Goal: Entertainment & Leisure: Consume media (video, audio)

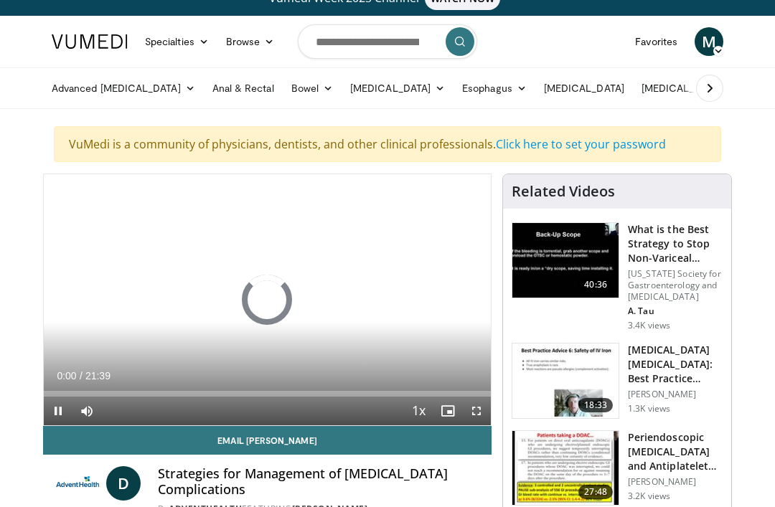
scroll to position [20, 0]
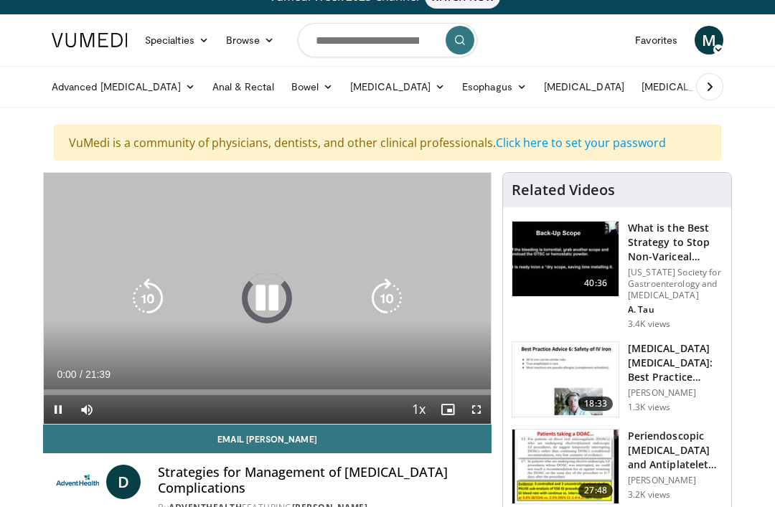
click at [268, 303] on icon "Video Player" at bounding box center [267, 298] width 40 height 40
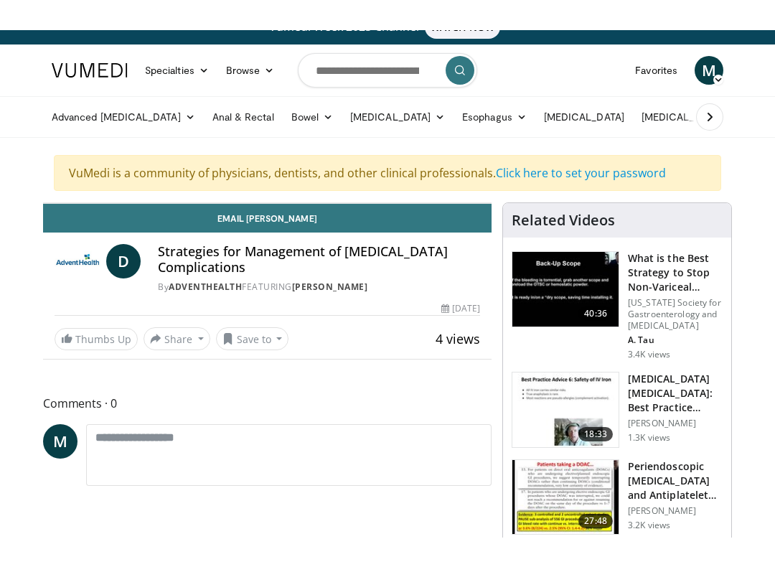
scroll to position [14, 0]
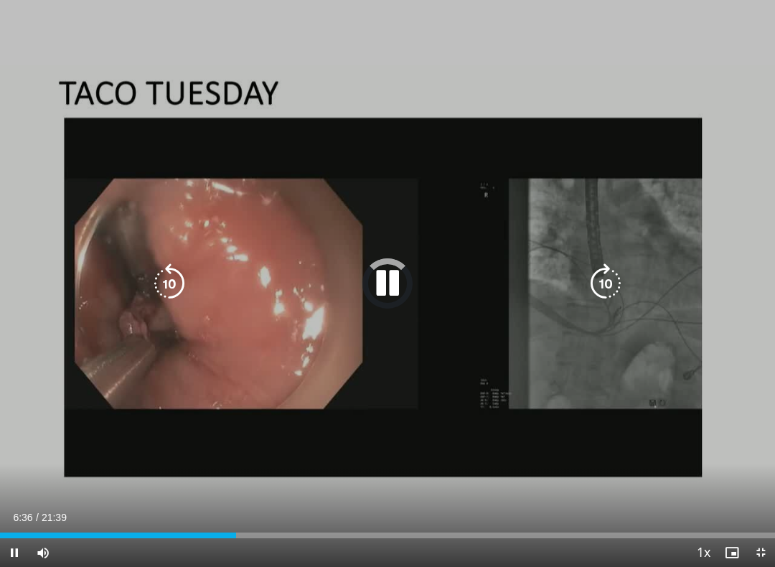
click at [209, 507] on div "Loaded : 26.52%" at bounding box center [387, 532] width 775 height 14
click at [159, 291] on icon "Video Player" at bounding box center [169, 283] width 40 height 40
click at [184, 285] on icon "Video Player" at bounding box center [169, 283] width 40 height 40
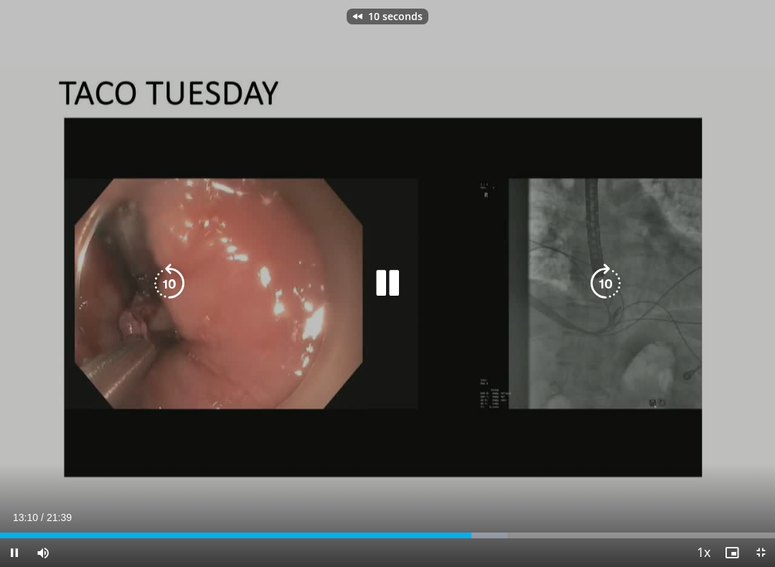
click at [172, 284] on icon "Video Player" at bounding box center [169, 283] width 40 height 40
click at [172, 293] on icon "Video Player" at bounding box center [169, 283] width 40 height 40
click at [159, 281] on icon "Video Player" at bounding box center [169, 283] width 40 height 40
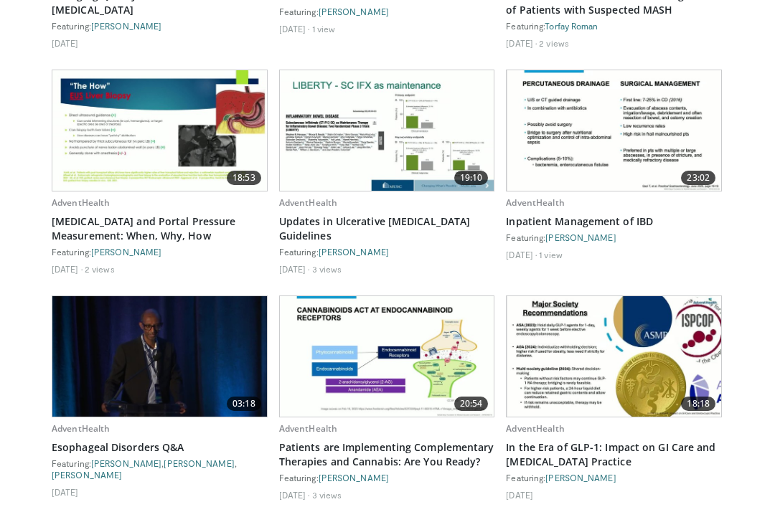
scroll to position [1914, 0]
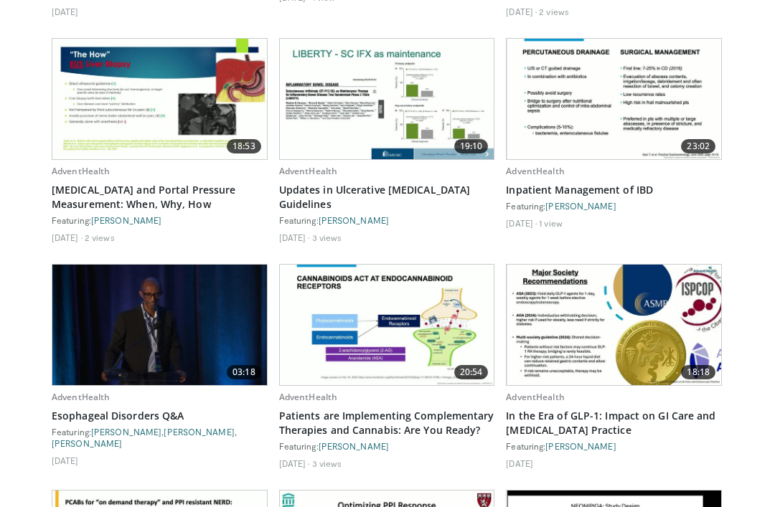
click at [141, 90] on img at bounding box center [159, 99] width 214 height 121
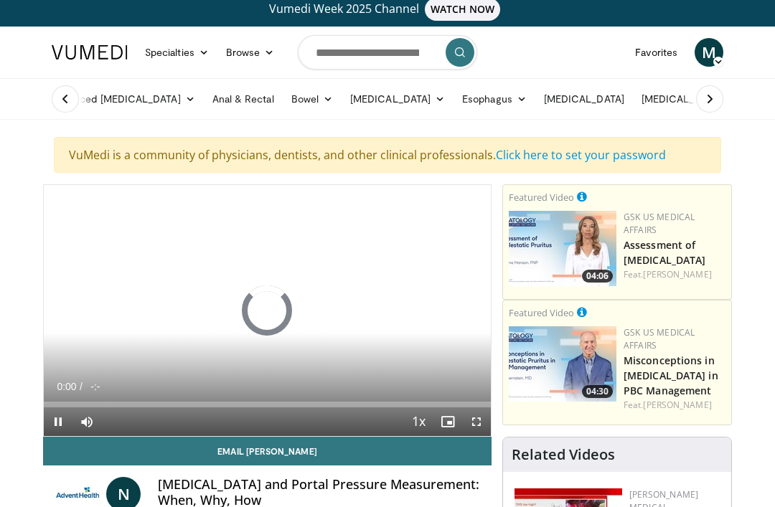
scroll to position [9, 0]
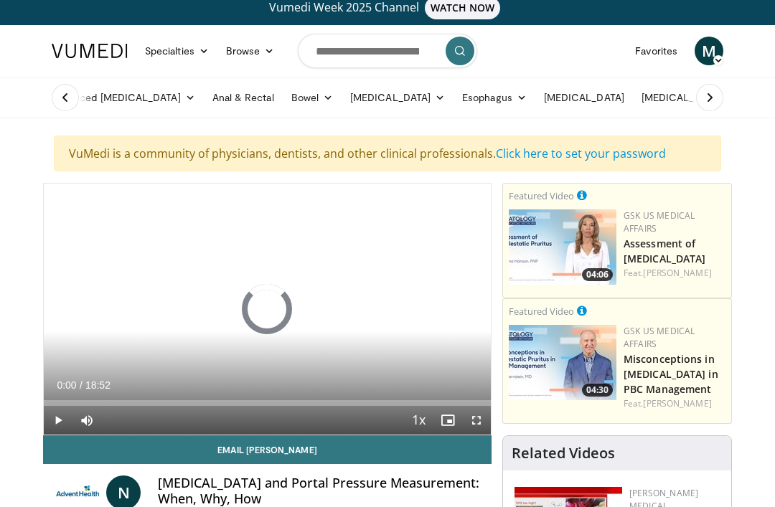
click at [487, 425] on span "Video Player" at bounding box center [476, 420] width 29 height 29
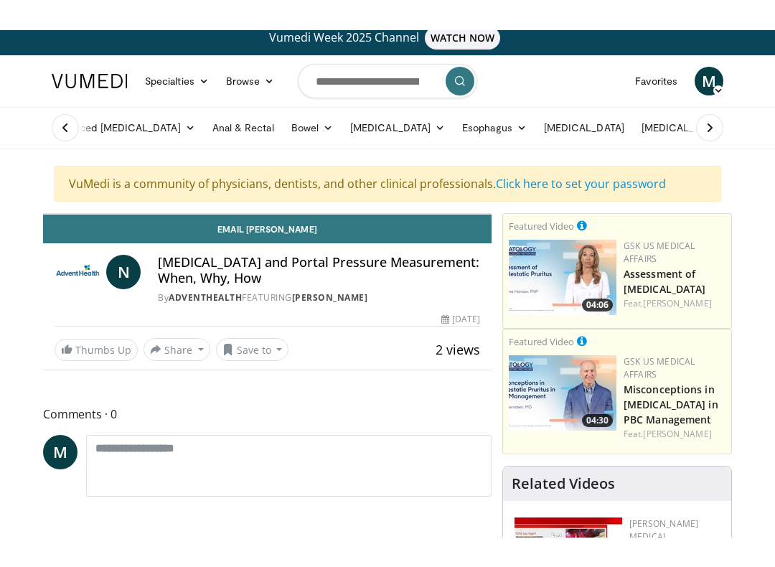
scroll to position [14, 0]
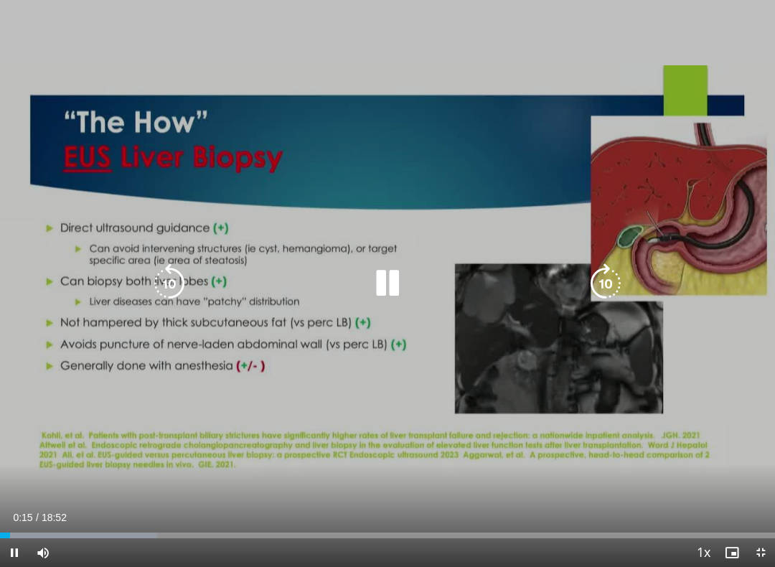
click at [59, 193] on div "10 seconds Tap to unmute" at bounding box center [387, 283] width 775 height 567
click at [177, 507] on div "Progress Bar" at bounding box center [262, 536] width 489 height 6
click at [385, 286] on icon "Video Player" at bounding box center [387, 283] width 40 height 40
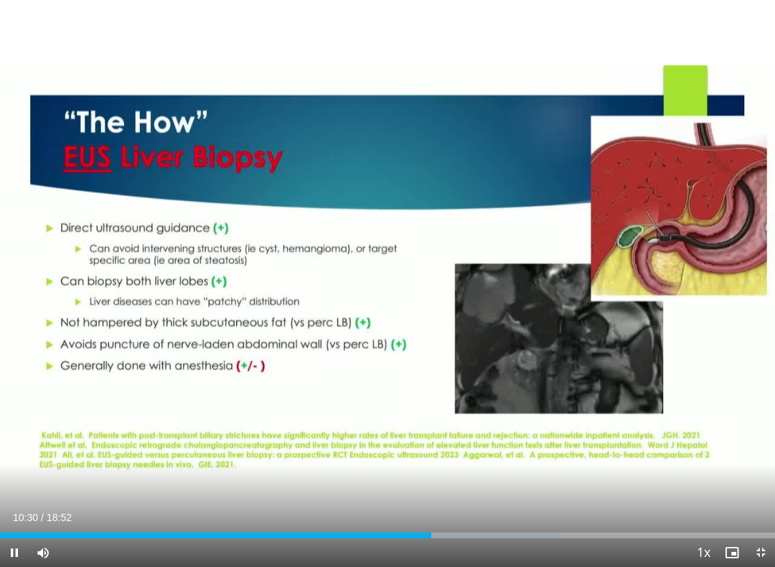
click at [412, 507] on div "Progress Bar" at bounding box center [215, 536] width 431 height 6
click at [398, 507] on div "Progress Bar" at bounding box center [207, 536] width 414 height 6
click at [408, 507] on div "Loaded : 52.12%" at bounding box center [387, 532] width 775 height 14
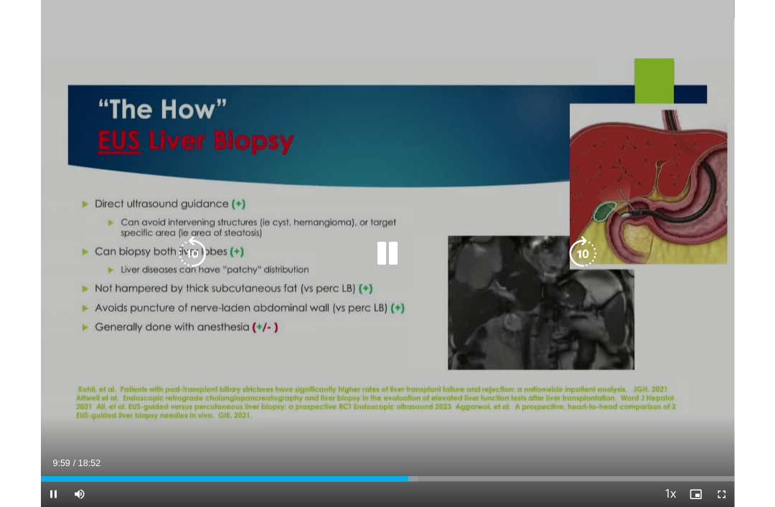
scroll to position [67, 0]
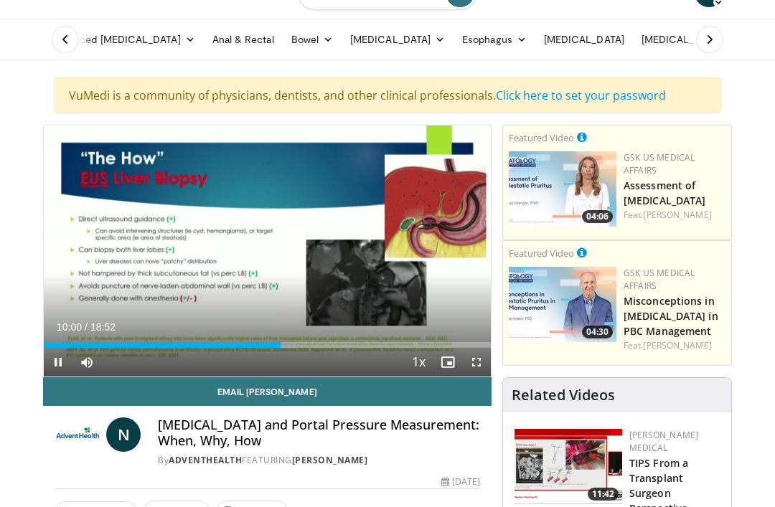
click at [286, 345] on div "Progress Bar" at bounding box center [285, 345] width 17 height 6
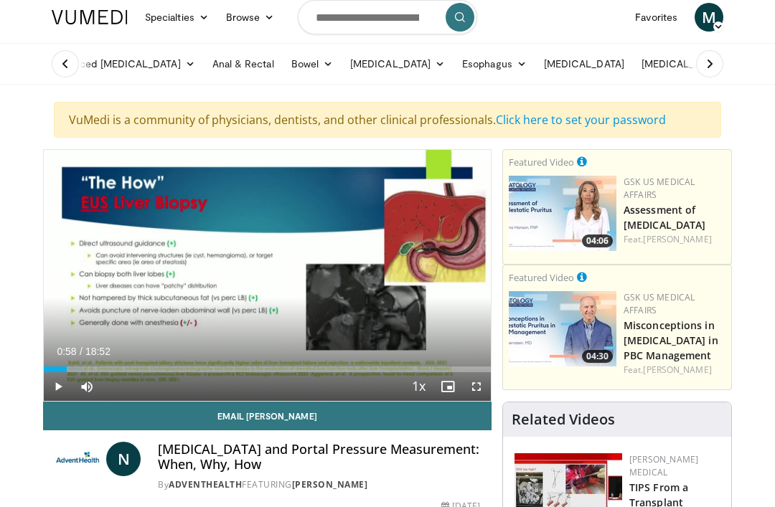
scroll to position [0, 0]
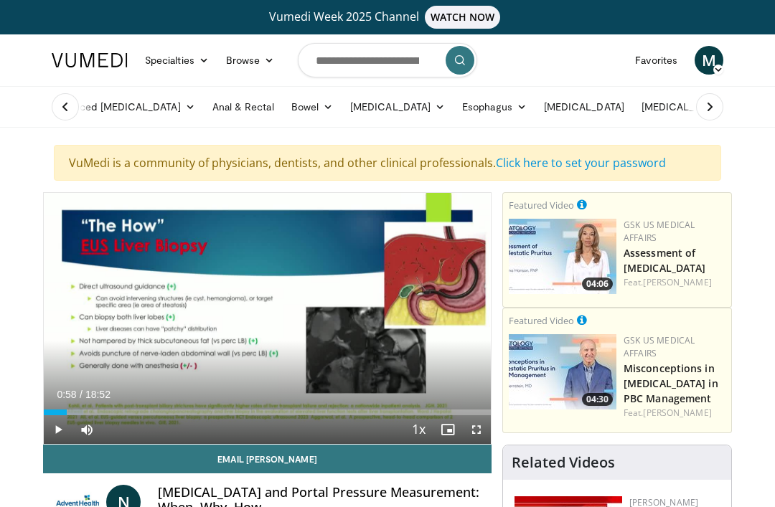
click at [706, 60] on span "M" at bounding box center [709, 60] width 29 height 29
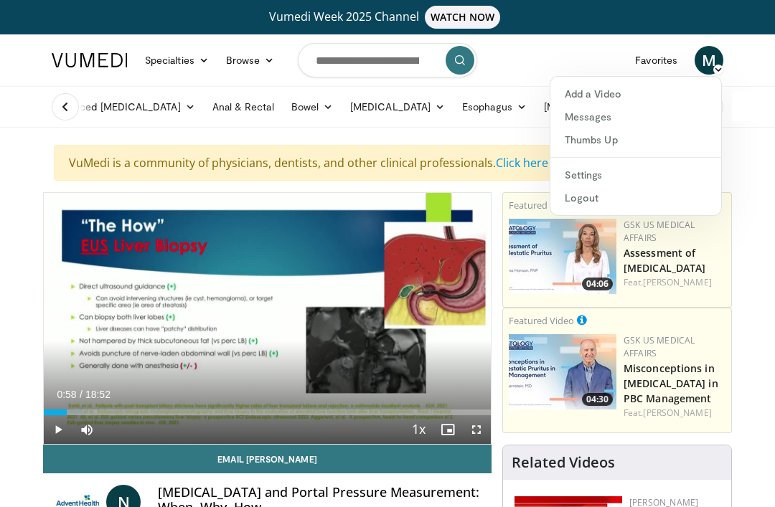
click at [706, 60] on span "M" at bounding box center [709, 60] width 29 height 29
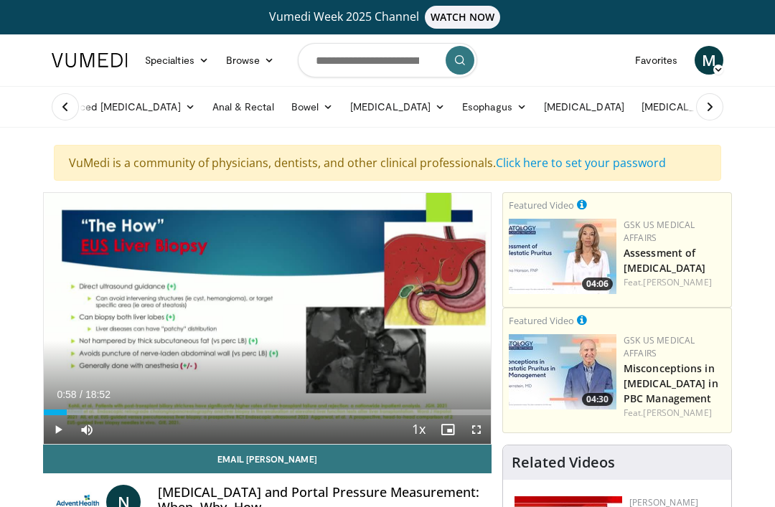
click at [709, 60] on span "M" at bounding box center [709, 60] width 29 height 29
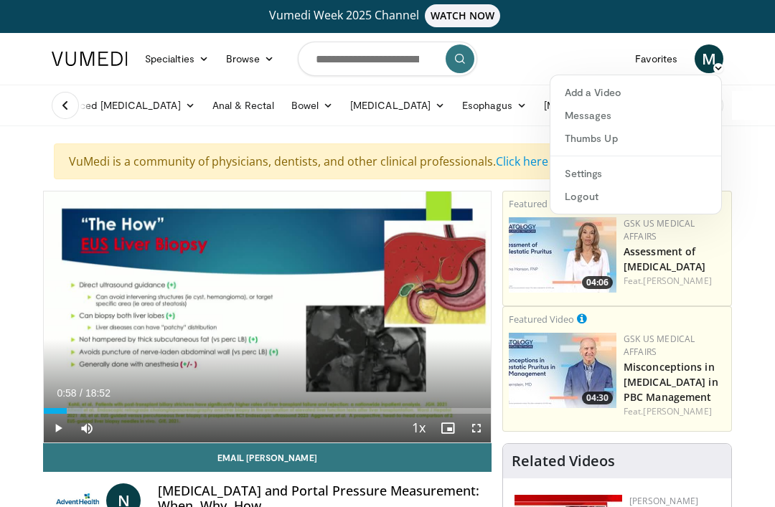
scroll to position [5, 0]
